Goal: Transaction & Acquisition: Download file/media

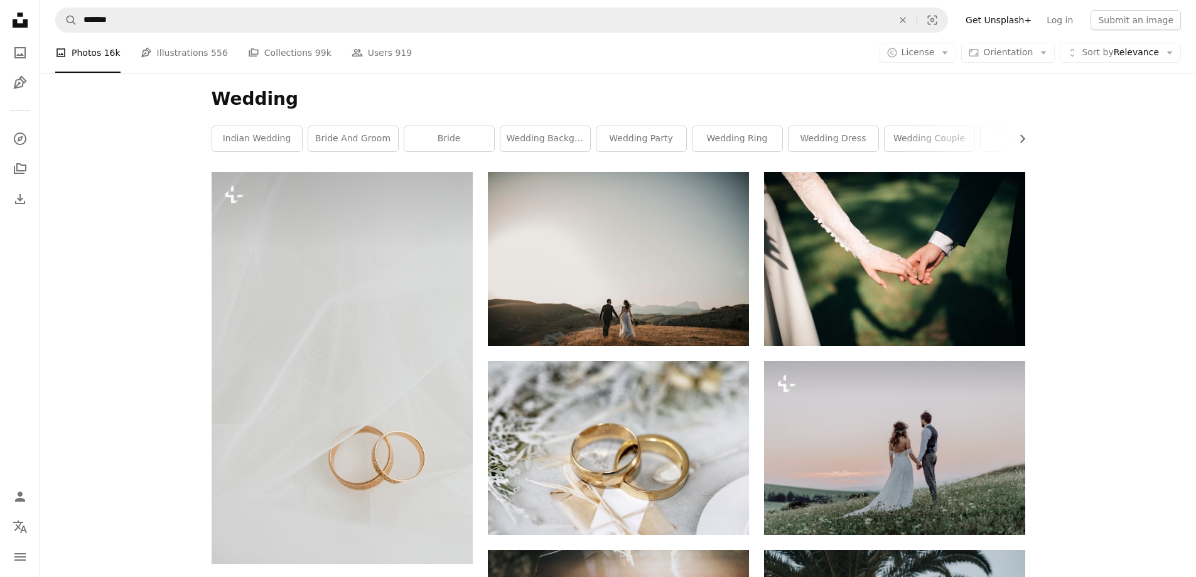
scroll to position [2385, 0]
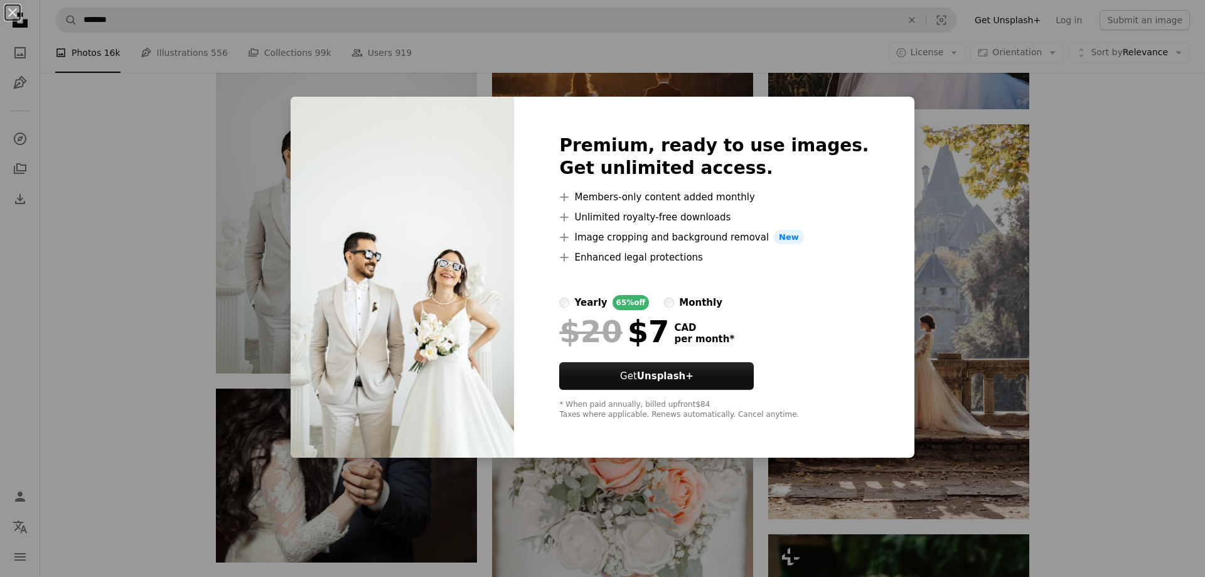
click at [436, 344] on img at bounding box center [402, 278] width 223 height 362
click at [298, 277] on div "An X shape Premium, ready to use images. Get unlimited access. A plus sign Memb…" at bounding box center [602, 288] width 1205 height 577
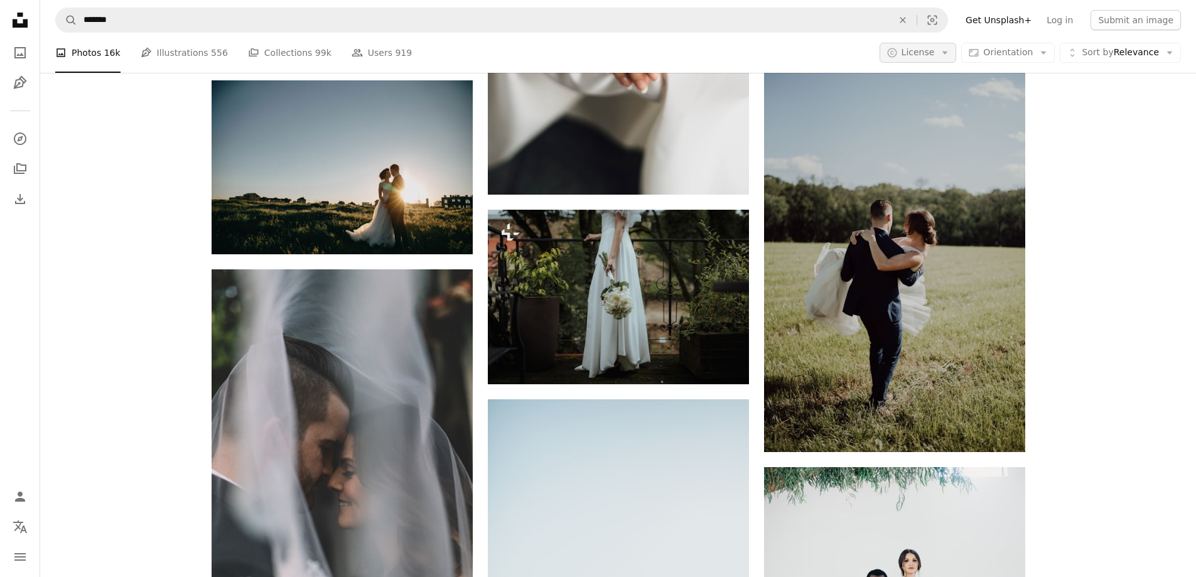
scroll to position [4268, 0]
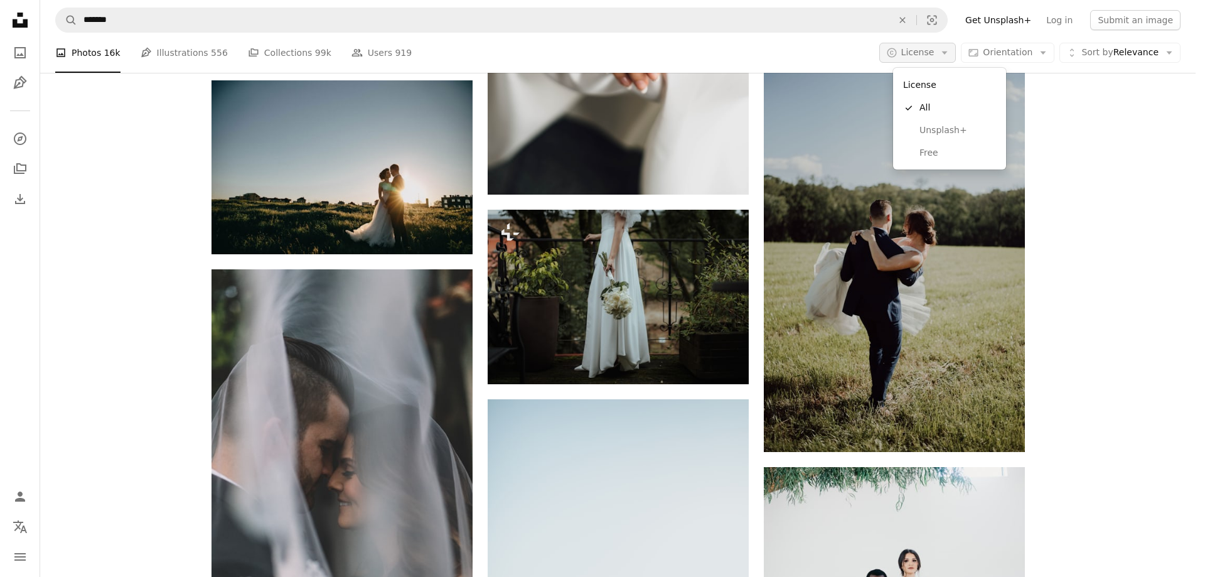
click at [922, 56] on span "License" at bounding box center [917, 52] width 33 height 10
click at [937, 159] on span "Free" at bounding box center [958, 153] width 77 height 13
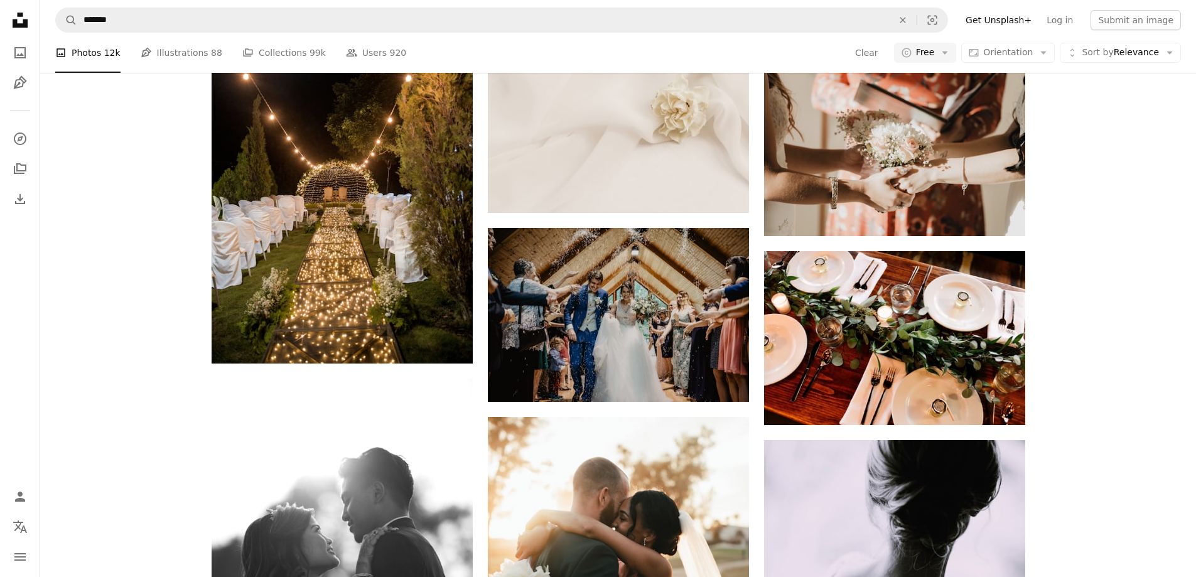
scroll to position [1444, 0]
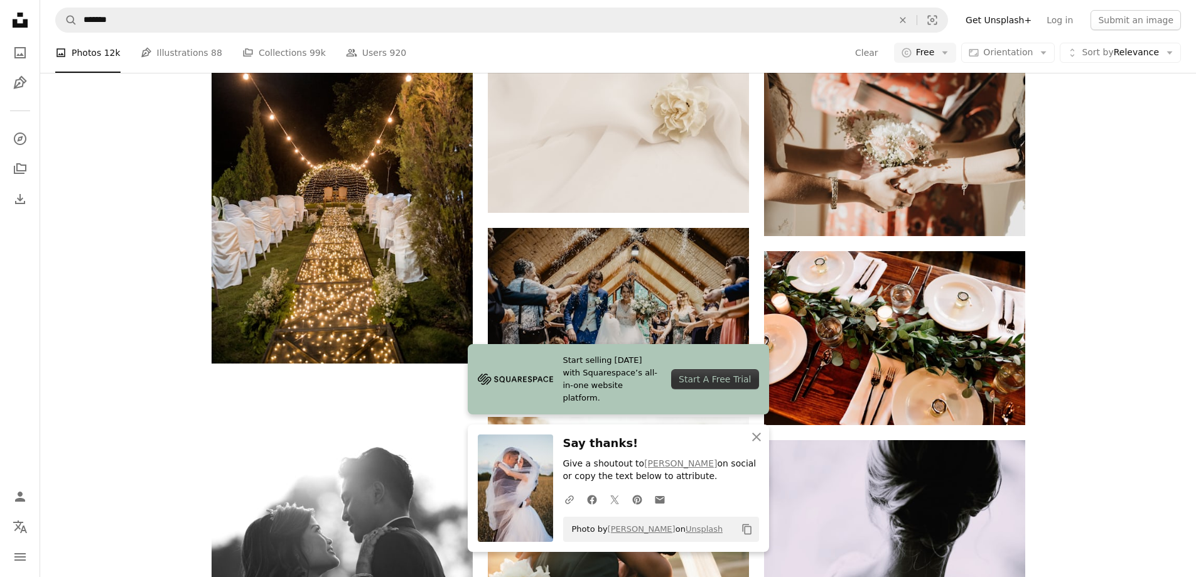
drag, startPoint x: 359, startPoint y: 269, endPoint x: 13, endPoint y: 334, distance: 351.9
click at [13, 334] on nav "Unsplash logo Unsplash Home A photo Pen Tool A compass A stack of folders Downl…" at bounding box center [20, 288] width 40 height 577
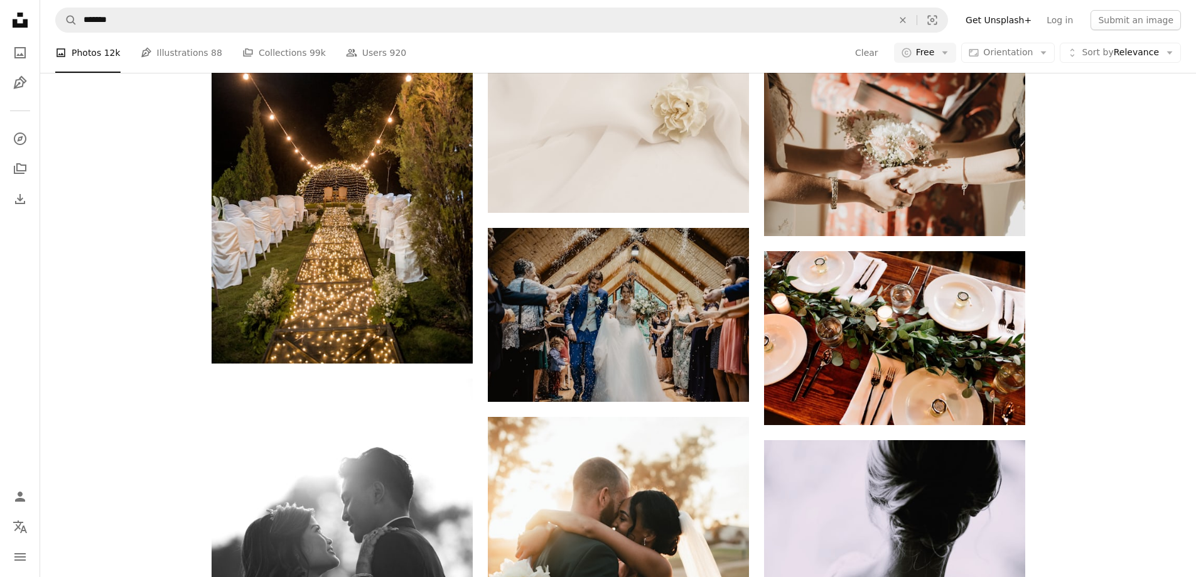
scroll to position [7783, 0]
drag, startPoint x: 989, startPoint y: 345, endPoint x: 834, endPoint y: 364, distance: 156.9
drag, startPoint x: 834, startPoint y: 364, endPoint x: 1191, endPoint y: 286, distance: 366.1
